Goal: Information Seeking & Learning: Learn about a topic

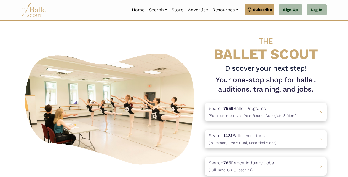
scroll to position [28, 0]
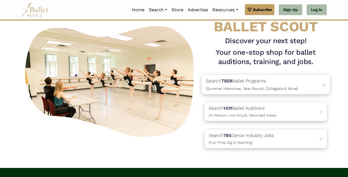
click at [244, 85] on p "Search 7559 Ballet Programs (Summer Intensives, Year-Round, Collegiate & More)" at bounding box center [252, 84] width 92 height 15
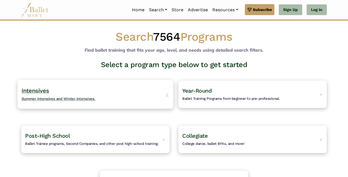
click at [95, 98] on div "Intensives Summer intensives and Winter intensives. >" at bounding box center [96, 94] width 156 height 29
click at [59, 98] on span "Summer intensives and Winter intensives." at bounding box center [58, 99] width 74 height 4
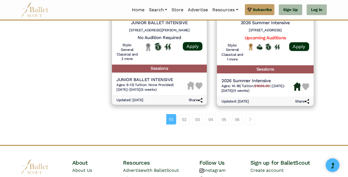
scroll to position [852, 0]
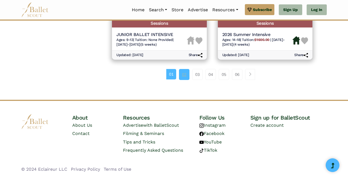
click at [181, 75] on link "02" at bounding box center [184, 74] width 10 height 11
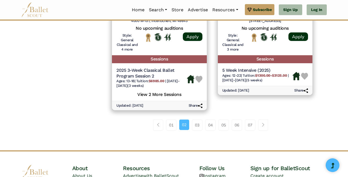
scroll to position [877, 0]
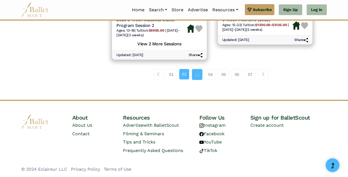
click at [197, 78] on link "03" at bounding box center [197, 74] width 10 height 11
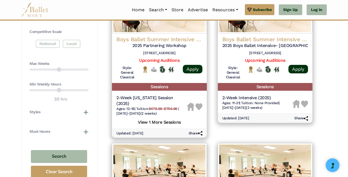
scroll to position [303, 0]
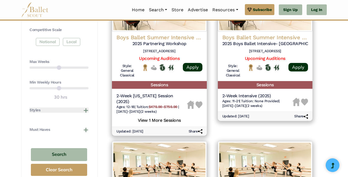
click at [83, 108] on button "Styles" at bounding box center [58, 111] width 59 height 6
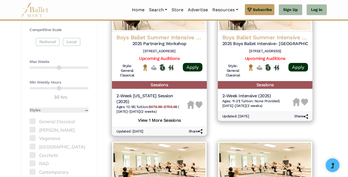
click at [84, 108] on button "Styles" at bounding box center [58, 111] width 59 height 6
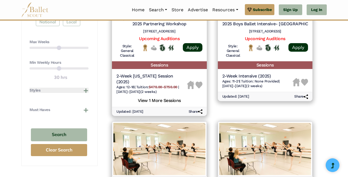
scroll to position [358, 0]
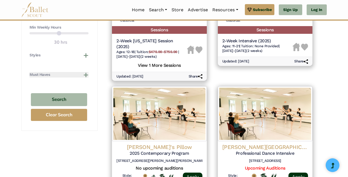
click at [87, 73] on button "Must Haves" at bounding box center [58, 75] width 59 height 6
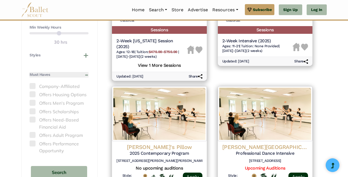
click at [87, 73] on button "Must Haves" at bounding box center [58, 75] width 59 height 6
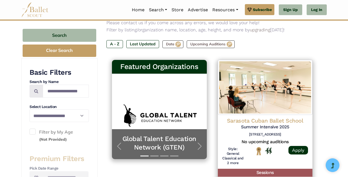
scroll to position [0, 0]
